Goal: Task Accomplishment & Management: Complete application form

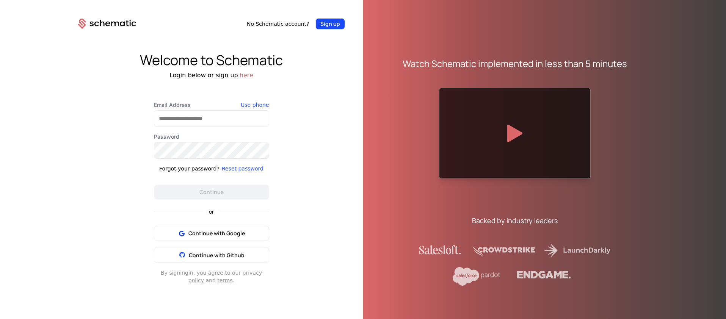
click at [328, 24] on button "Sign up" at bounding box center [330, 23] width 30 height 11
